Goal: Task Accomplishment & Management: Manage account settings

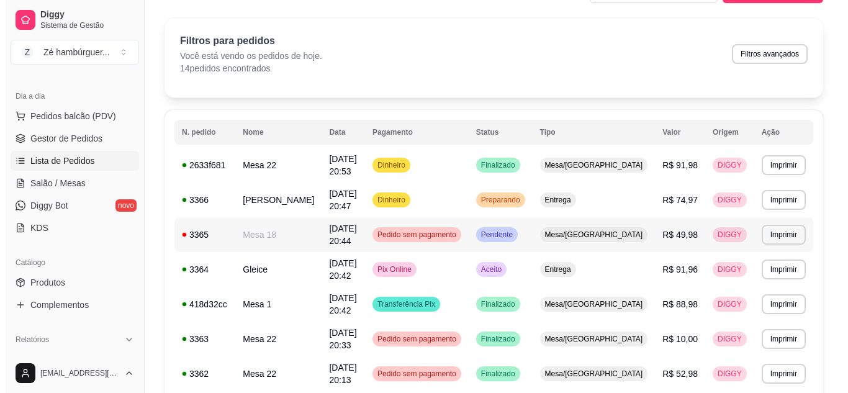
scroll to position [62, 0]
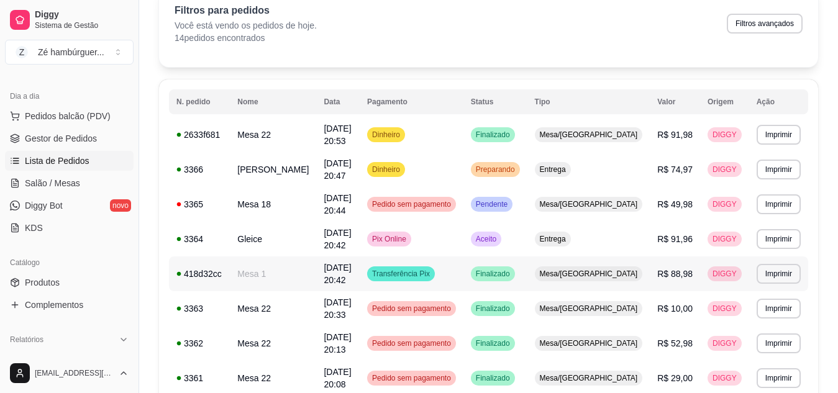
click at [282, 245] on td "Gleice" at bounding box center [273, 239] width 86 height 35
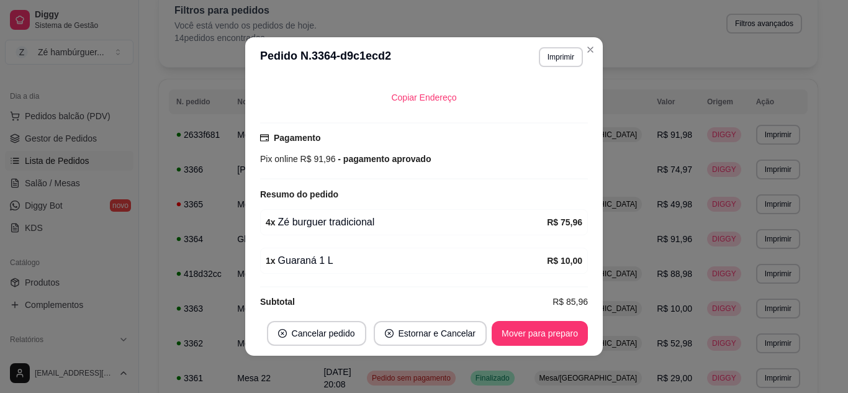
scroll to position [297, 0]
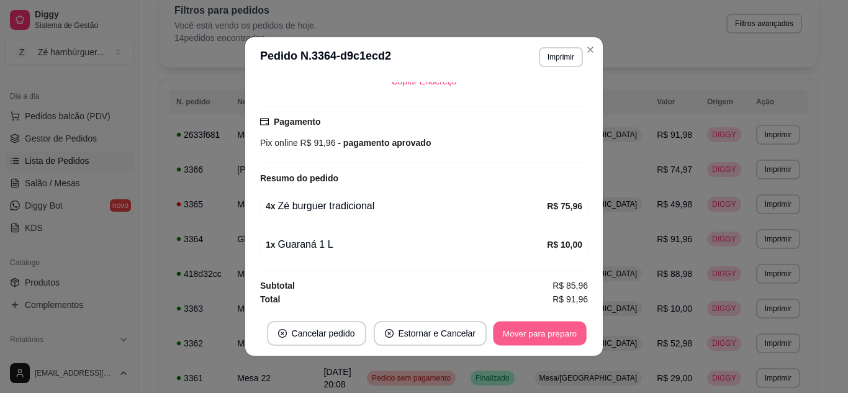
click at [523, 325] on button "Mover para preparo" at bounding box center [539, 334] width 93 height 24
click at [536, 345] on button "Mover para entrega" at bounding box center [540, 334] width 93 height 24
click at [537, 334] on button "Mover para finalizado" at bounding box center [537, 334] width 100 height 24
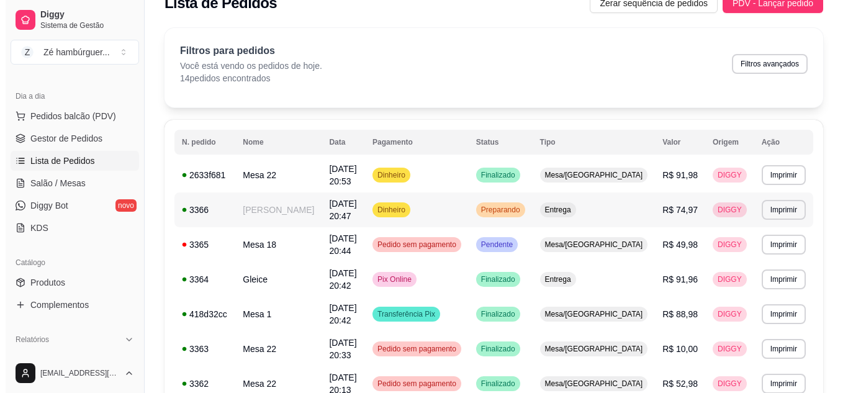
scroll to position [0, 0]
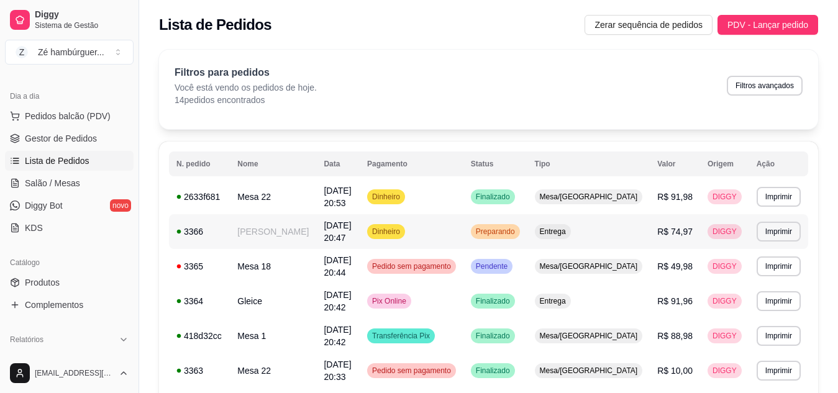
click at [463, 230] on td "Dinheiro" at bounding box center [412, 231] width 104 height 35
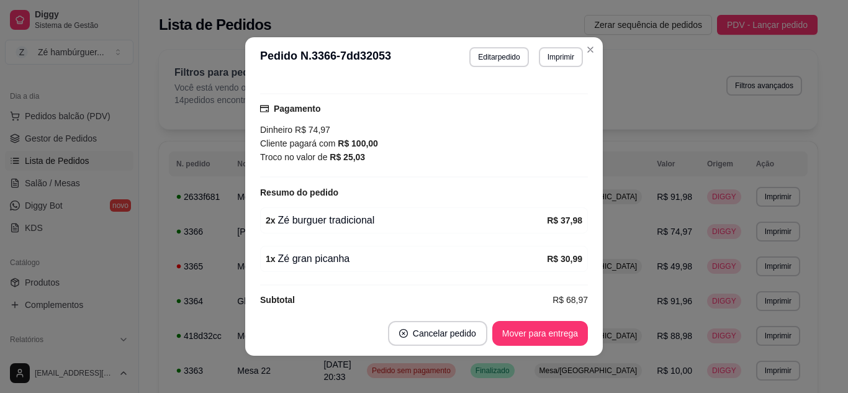
scroll to position [310, 0]
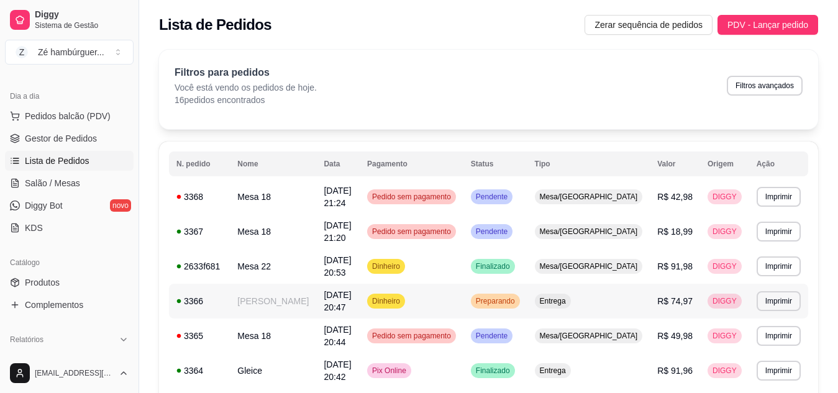
click at [520, 307] on div "Preparando" at bounding box center [495, 301] width 49 height 15
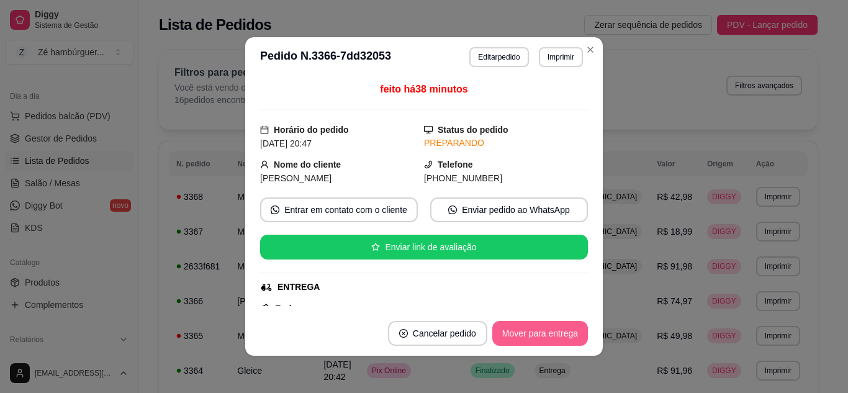
click at [563, 333] on button "Mover para entrega" at bounding box center [540, 333] width 96 height 25
click at [563, 333] on button "Mover para finalizado" at bounding box center [536, 333] width 103 height 25
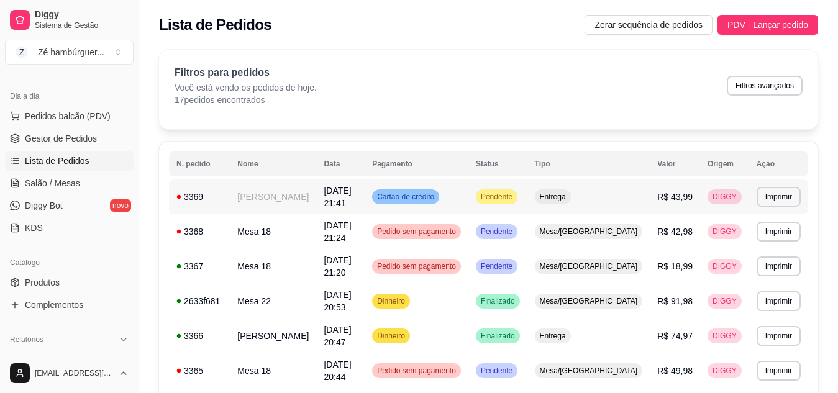
click at [515, 193] on span "Pendente" at bounding box center [496, 197] width 37 height 10
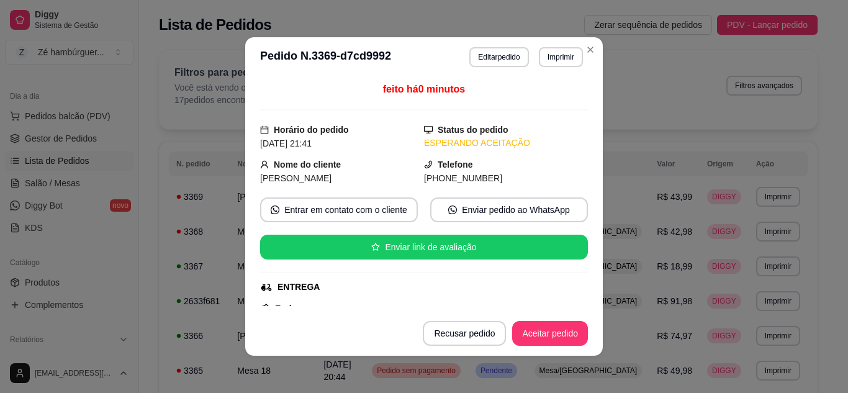
click at [531, 319] on footer "Recusar pedido Aceitar pedido" at bounding box center [424, 333] width 358 height 45
click at [542, 335] on button "Aceitar pedido" at bounding box center [550, 333] width 76 height 25
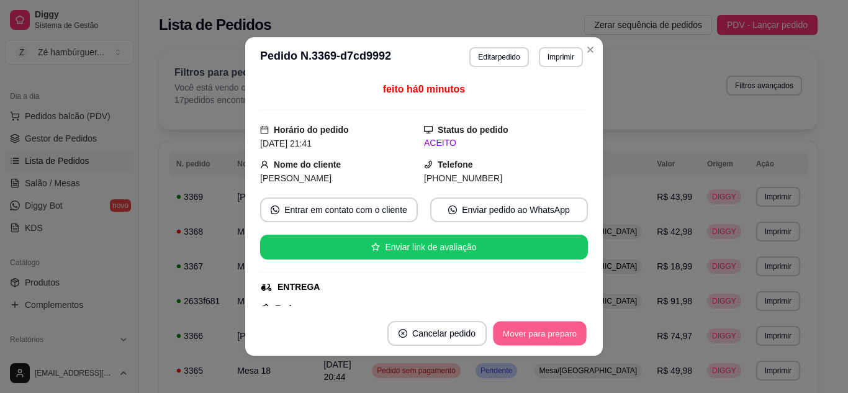
click at [542, 335] on button "Mover para preparo" at bounding box center [539, 334] width 93 height 24
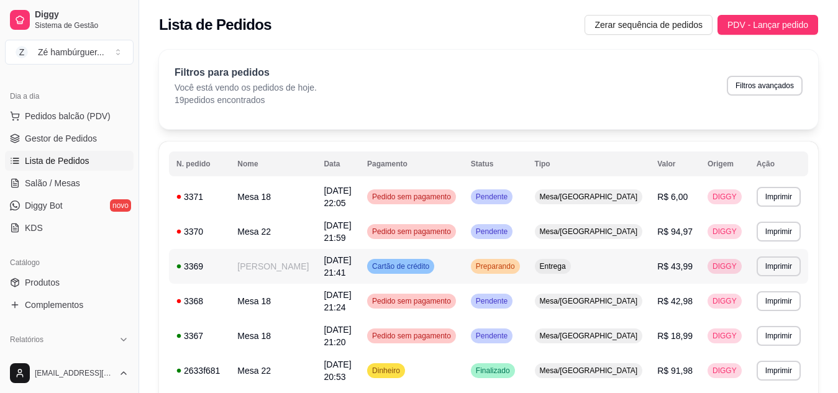
click at [517, 263] on span "Preparando" at bounding box center [495, 266] width 44 height 10
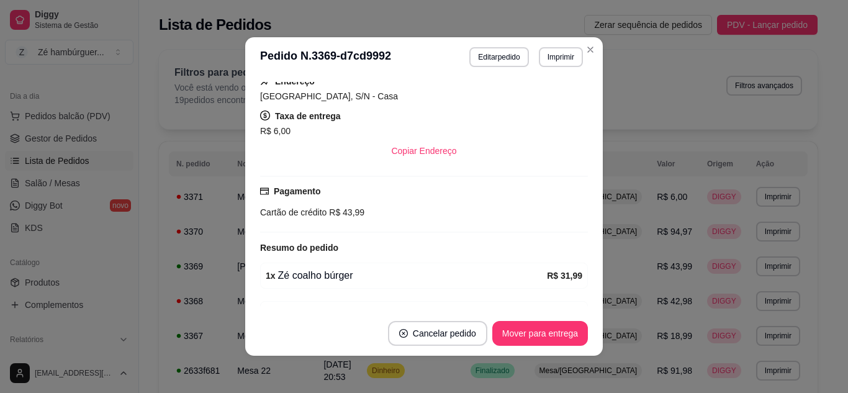
scroll to position [248, 0]
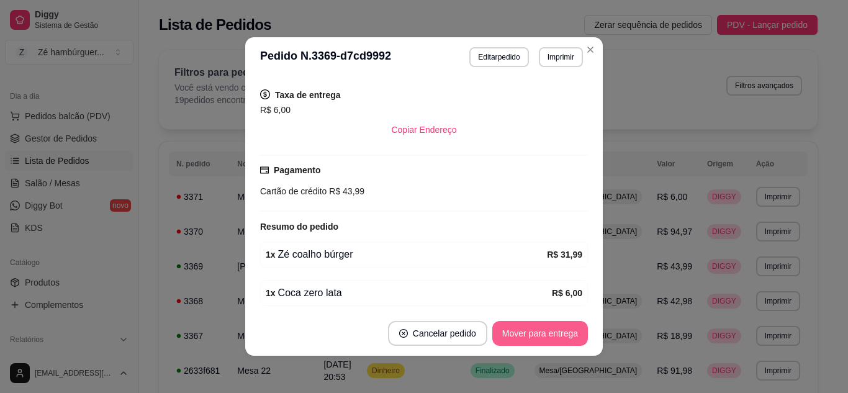
click at [528, 332] on button "Mover para entrega" at bounding box center [540, 333] width 96 height 25
click at [533, 332] on button "Mover para finalizado" at bounding box center [536, 333] width 103 height 25
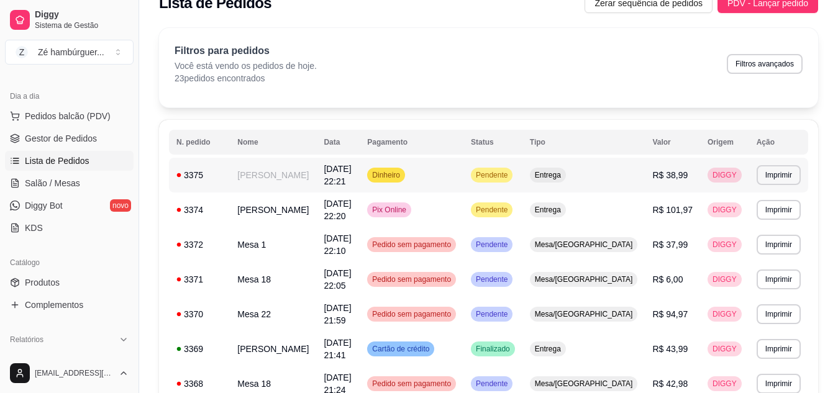
scroll to position [0, 0]
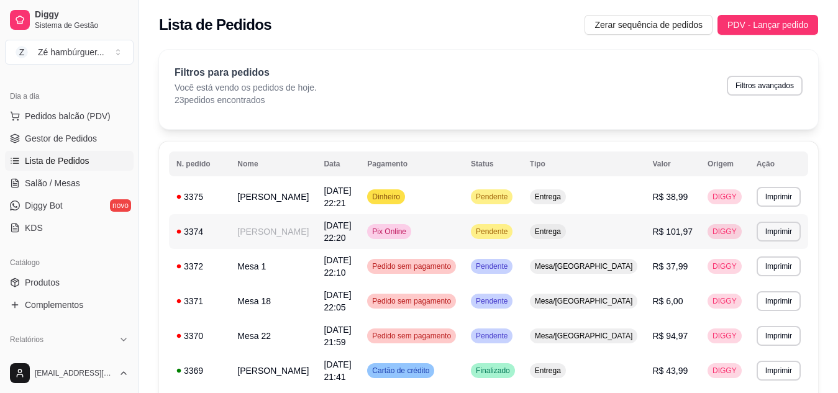
click at [510, 233] on span "Pendente" at bounding box center [491, 232] width 37 height 10
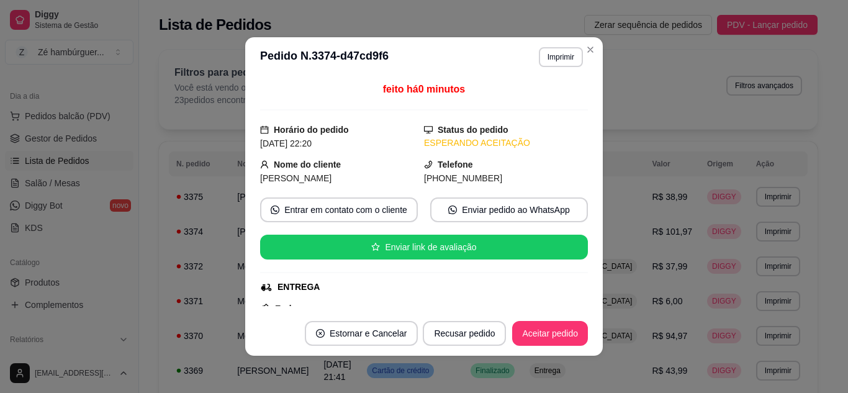
click at [524, 346] on footer "Estornar e Cancelar Recusar pedido Aceitar pedido" at bounding box center [424, 333] width 358 height 45
click at [534, 329] on button "Aceitar pedido" at bounding box center [550, 333] width 76 height 25
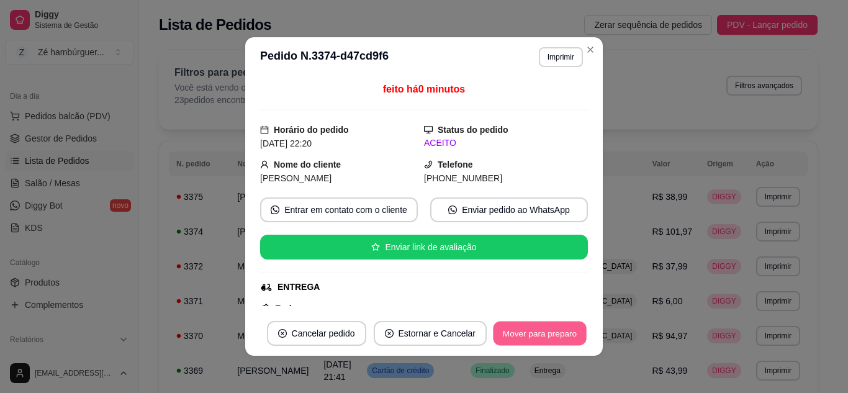
click at [532, 334] on button "Mover para preparo" at bounding box center [539, 334] width 93 height 24
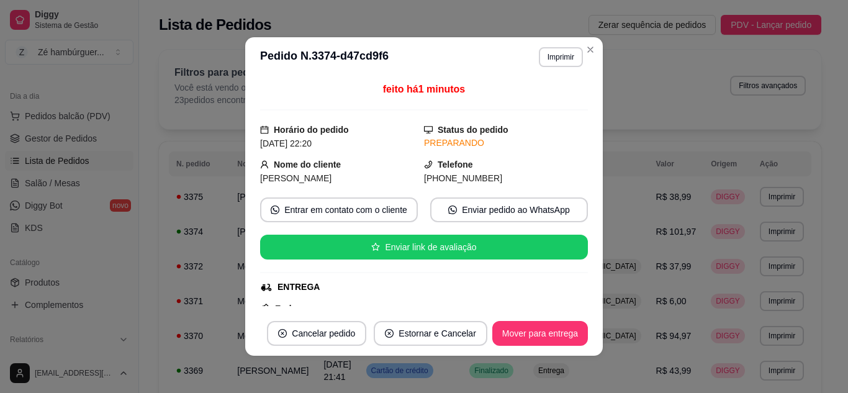
drag, startPoint x: 599, startPoint y: 284, endPoint x: 602, endPoint y: 277, distance: 7.3
click at [600, 283] on div "**********" at bounding box center [424, 196] width 848 height 393
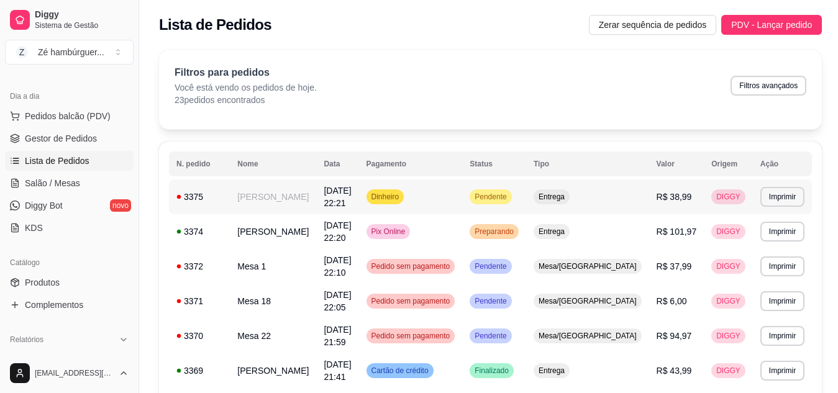
click at [509, 196] on span "Pendente" at bounding box center [490, 197] width 37 height 10
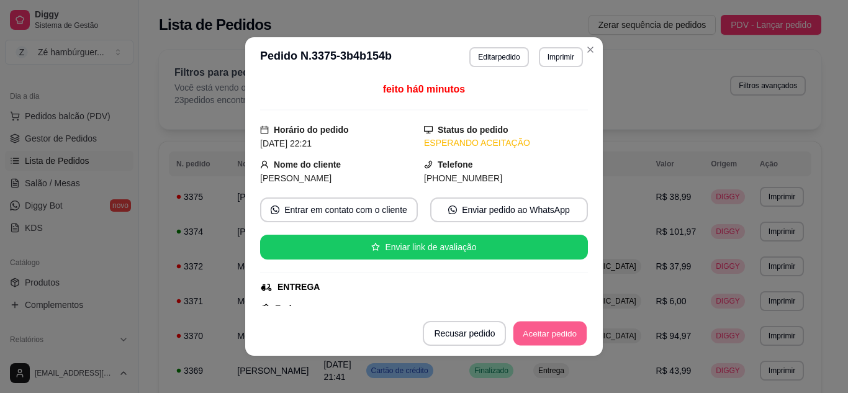
click at [536, 331] on button "Aceitar pedido" at bounding box center [550, 334] width 73 height 24
click at [536, 331] on button "Mover para preparo" at bounding box center [539, 334] width 93 height 24
